Goal: Task Accomplishment & Management: Complete application form

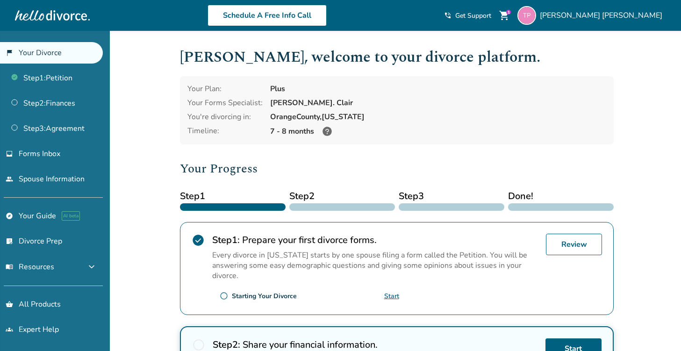
click at [327, 131] on icon at bounding box center [327, 131] width 11 height 11
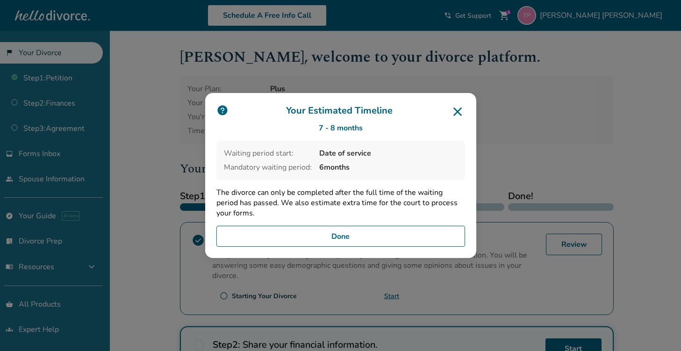
click at [460, 111] on icon at bounding box center [458, 112] width 8 height 8
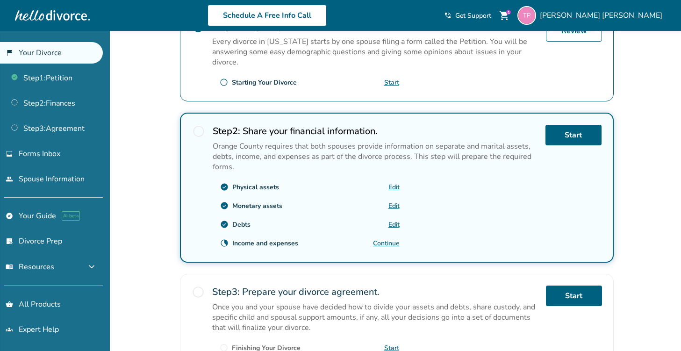
scroll to position [234, 0]
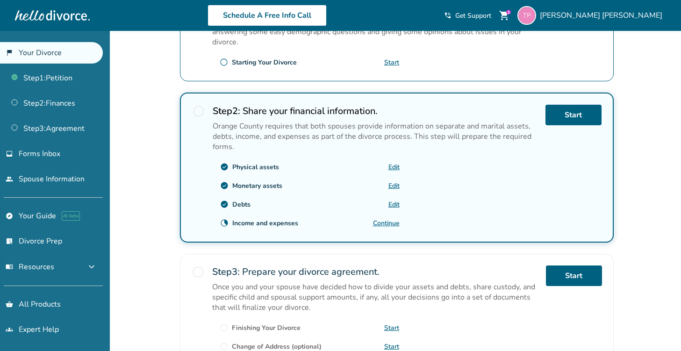
click at [386, 220] on link "Continue" at bounding box center [386, 223] width 27 height 9
click at [570, 107] on link "Start" at bounding box center [574, 115] width 56 height 21
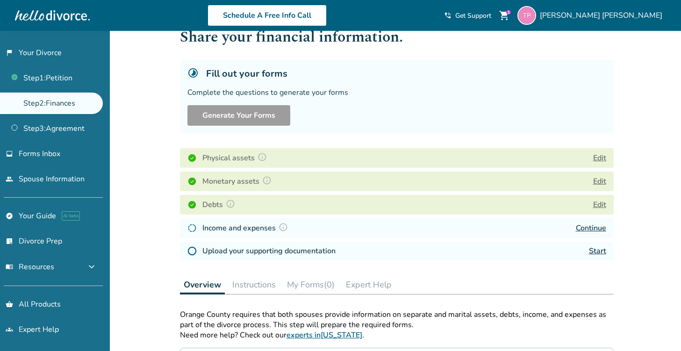
scroll to position [47, 0]
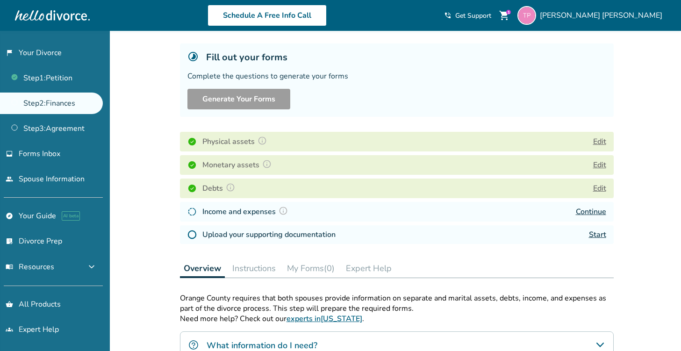
click at [600, 212] on link "Continue" at bounding box center [591, 212] width 30 height 10
